Goal: Navigation & Orientation: Find specific page/section

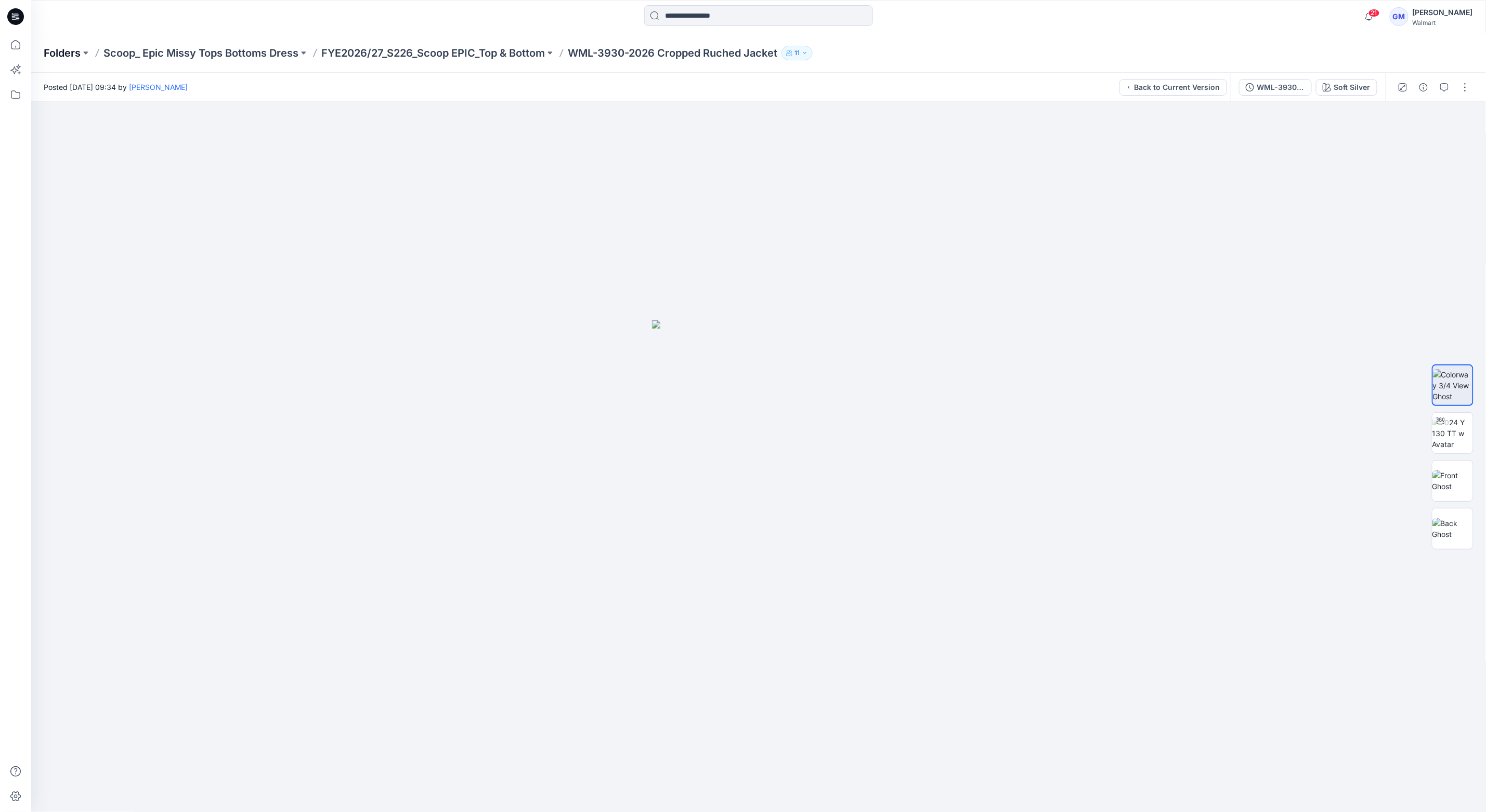
click at [73, 52] on p "Folders" at bounding box center [62, 53] width 37 height 15
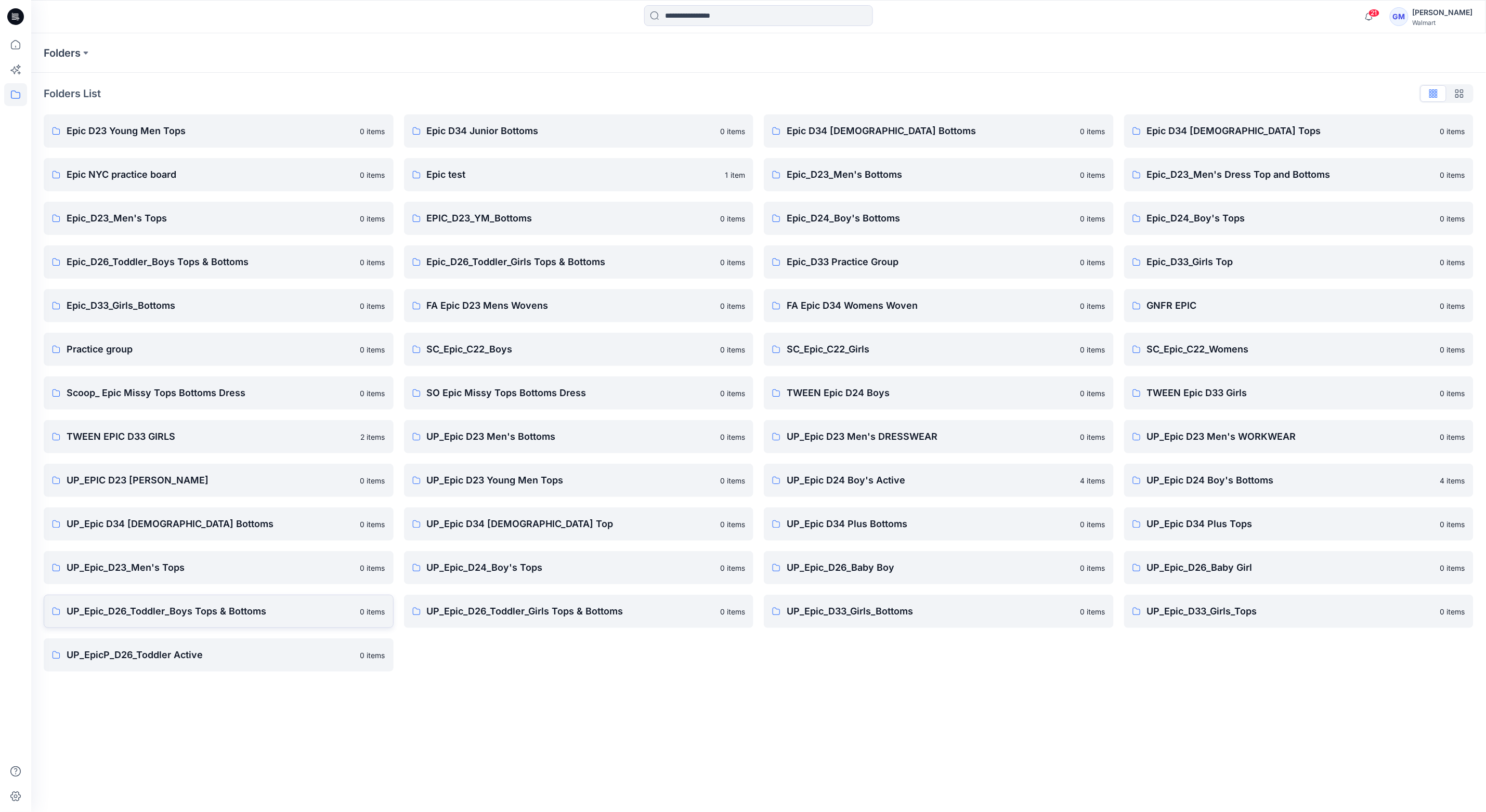
click at [182, 615] on p "UP_Epic_D26_Toddler_Boys Tops & Bottoms" at bounding box center [210, 611] width 287 height 15
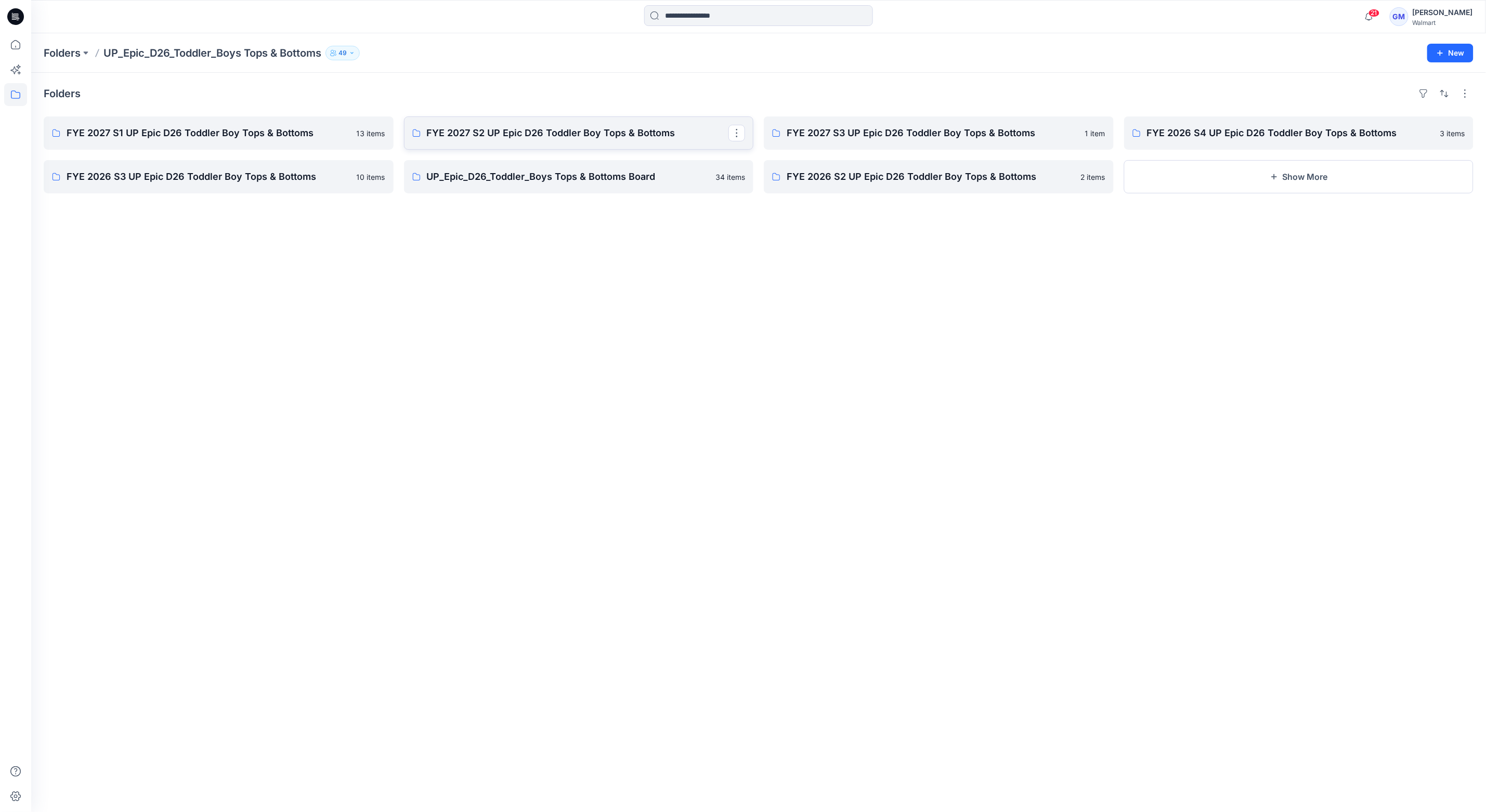
click at [504, 141] on link "FYE 2027 S2 UP Epic D26 Toddler Boy Tops & Bottoms" at bounding box center [579, 132] width 350 height 33
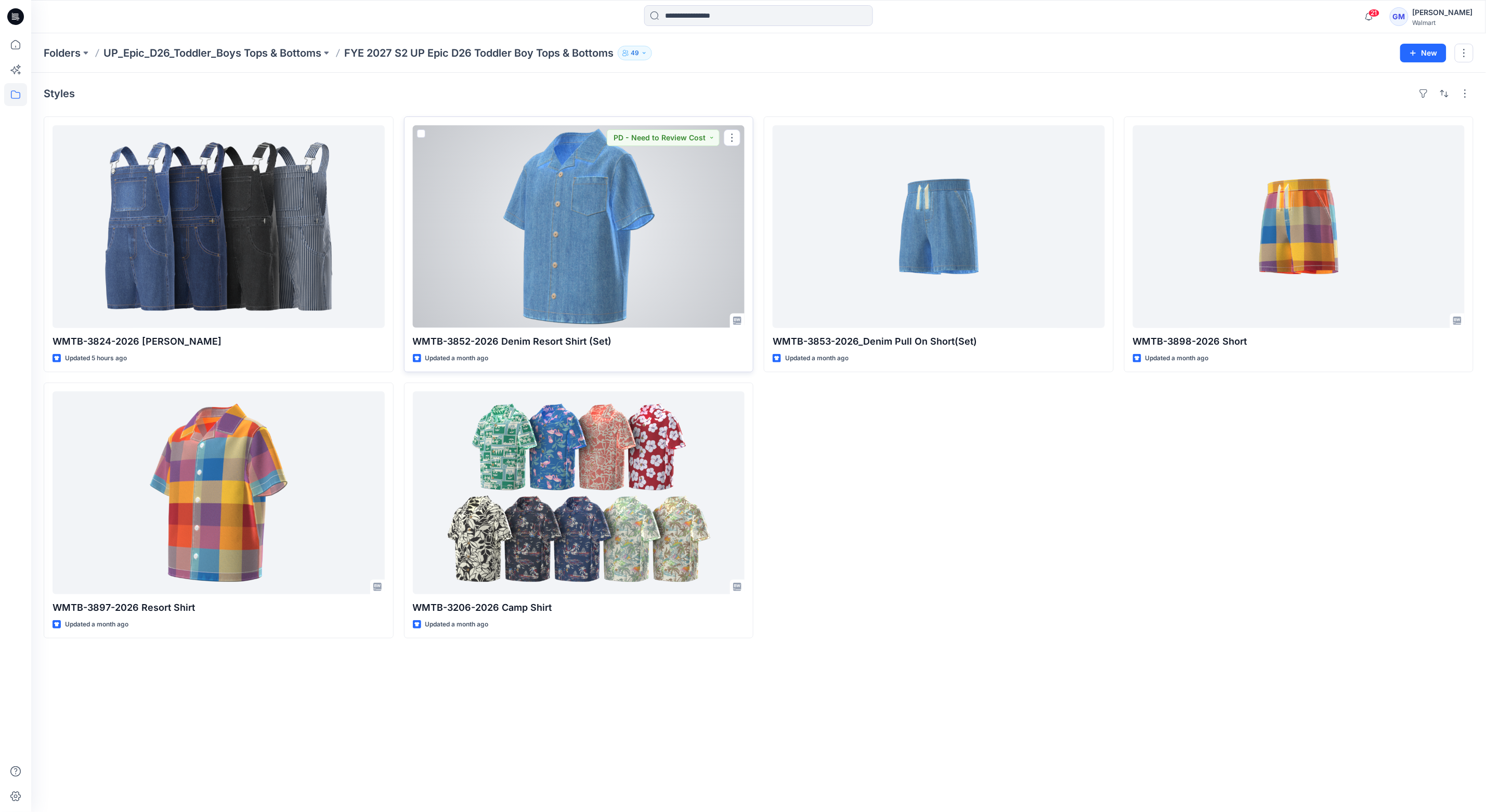
click at [602, 257] on div at bounding box center [579, 227] width 332 height 203
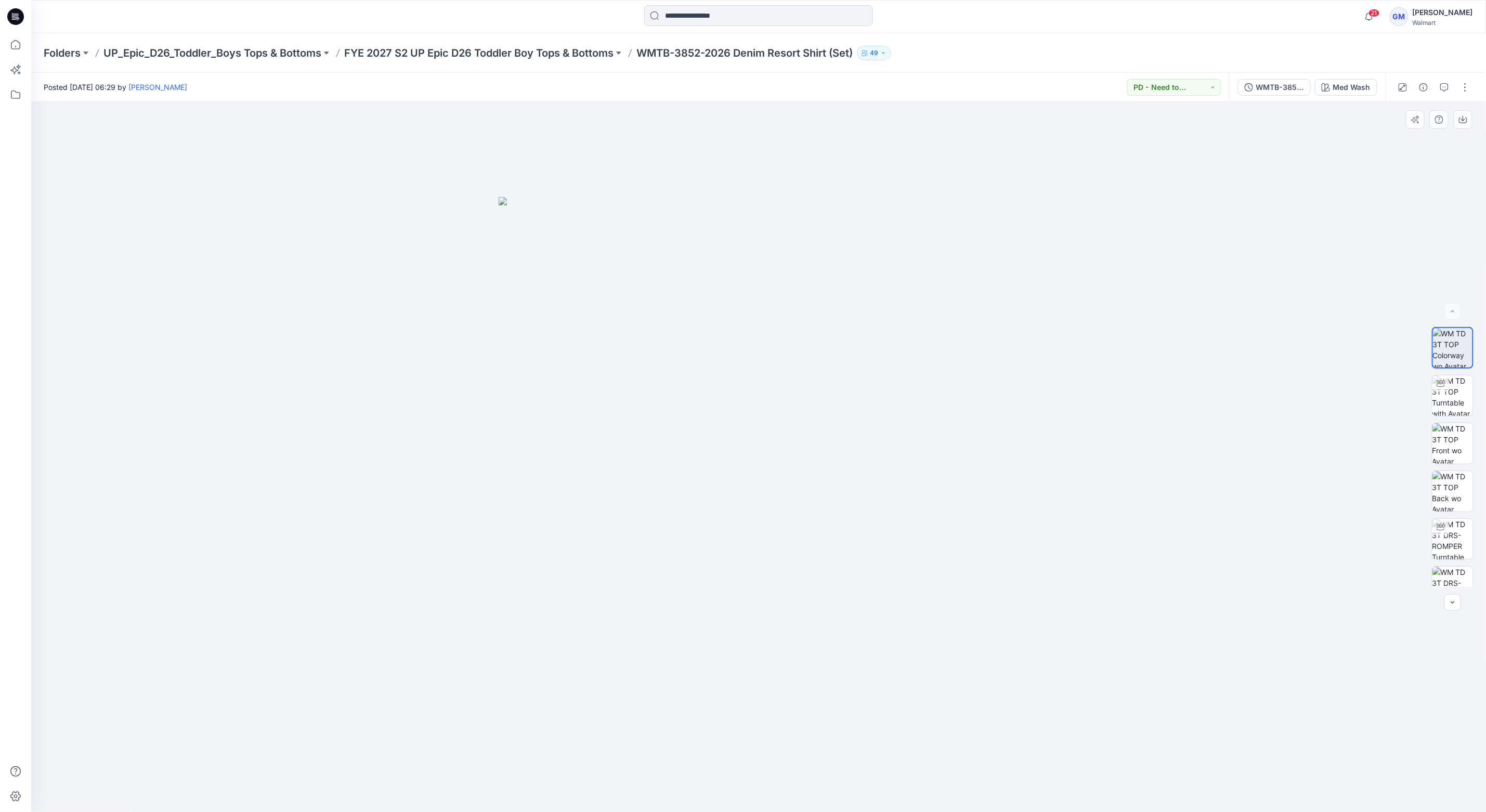
click at [772, 505] on img at bounding box center [759, 504] width 520 height 615
